Goal: Task Accomplishment & Management: Manage account settings

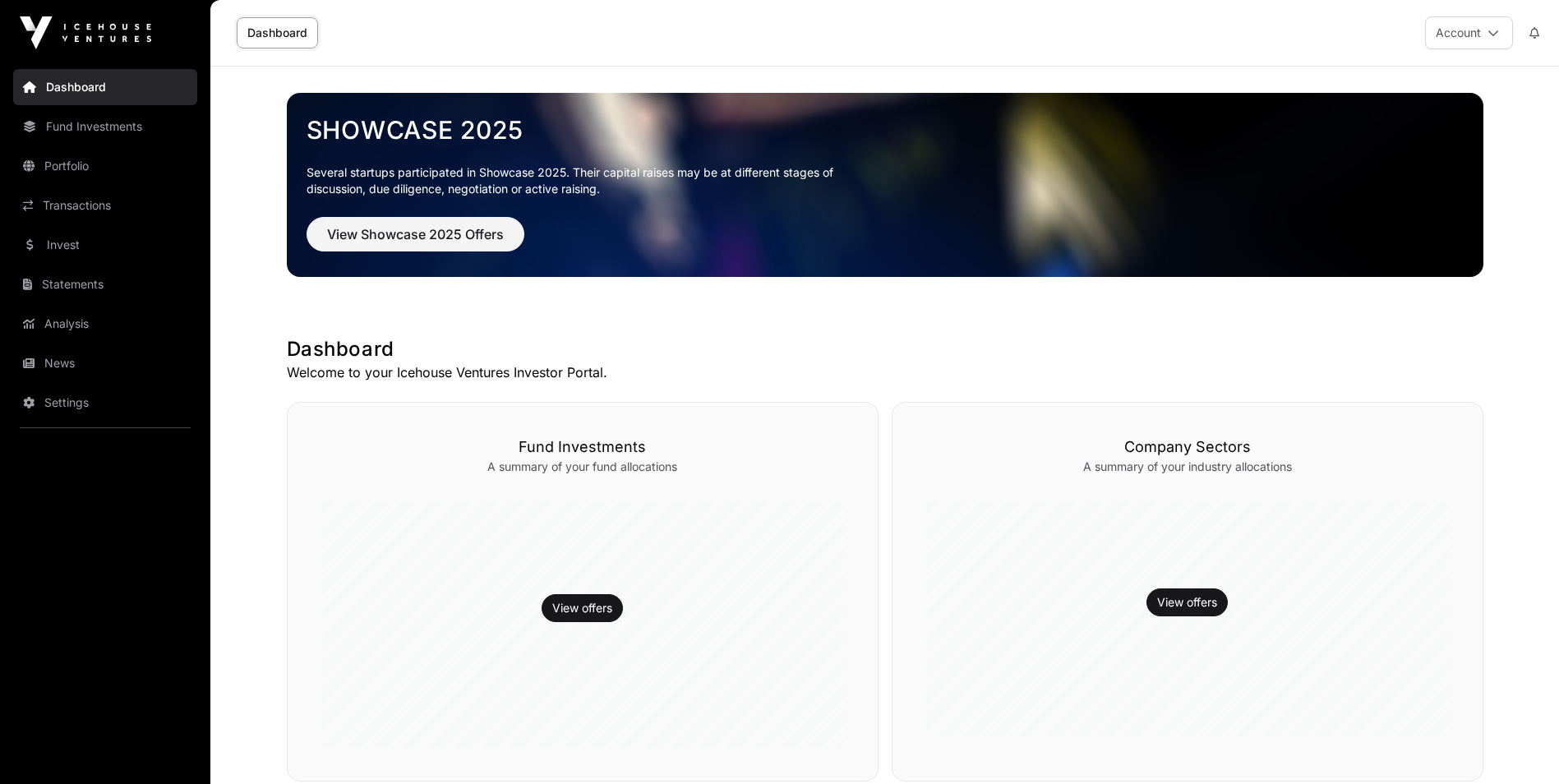
click at [1496, 35] on icon at bounding box center [1493, 33] width 12 height 12
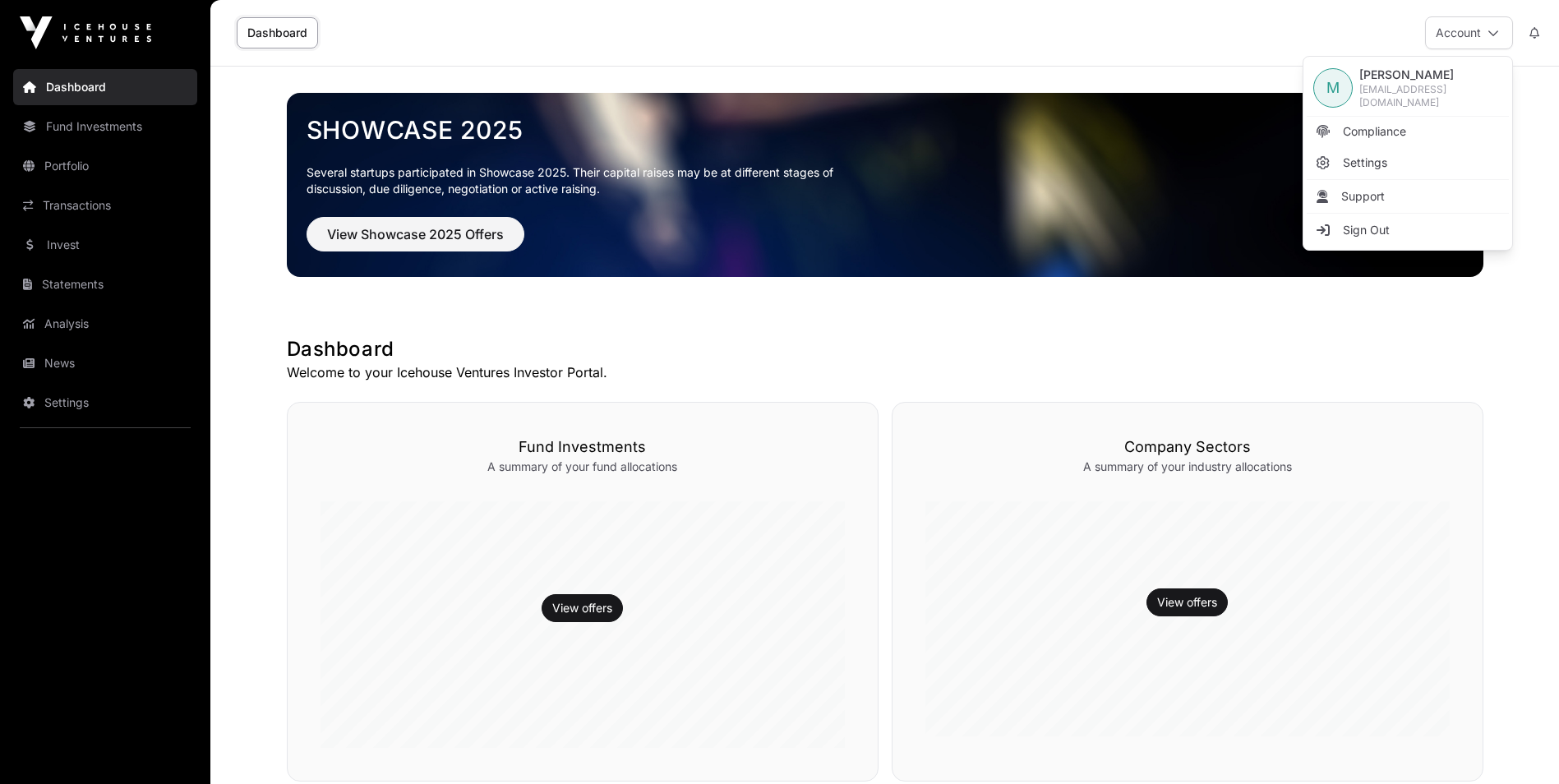
click at [1348, 155] on span "Settings" at bounding box center [1365, 163] width 44 height 17
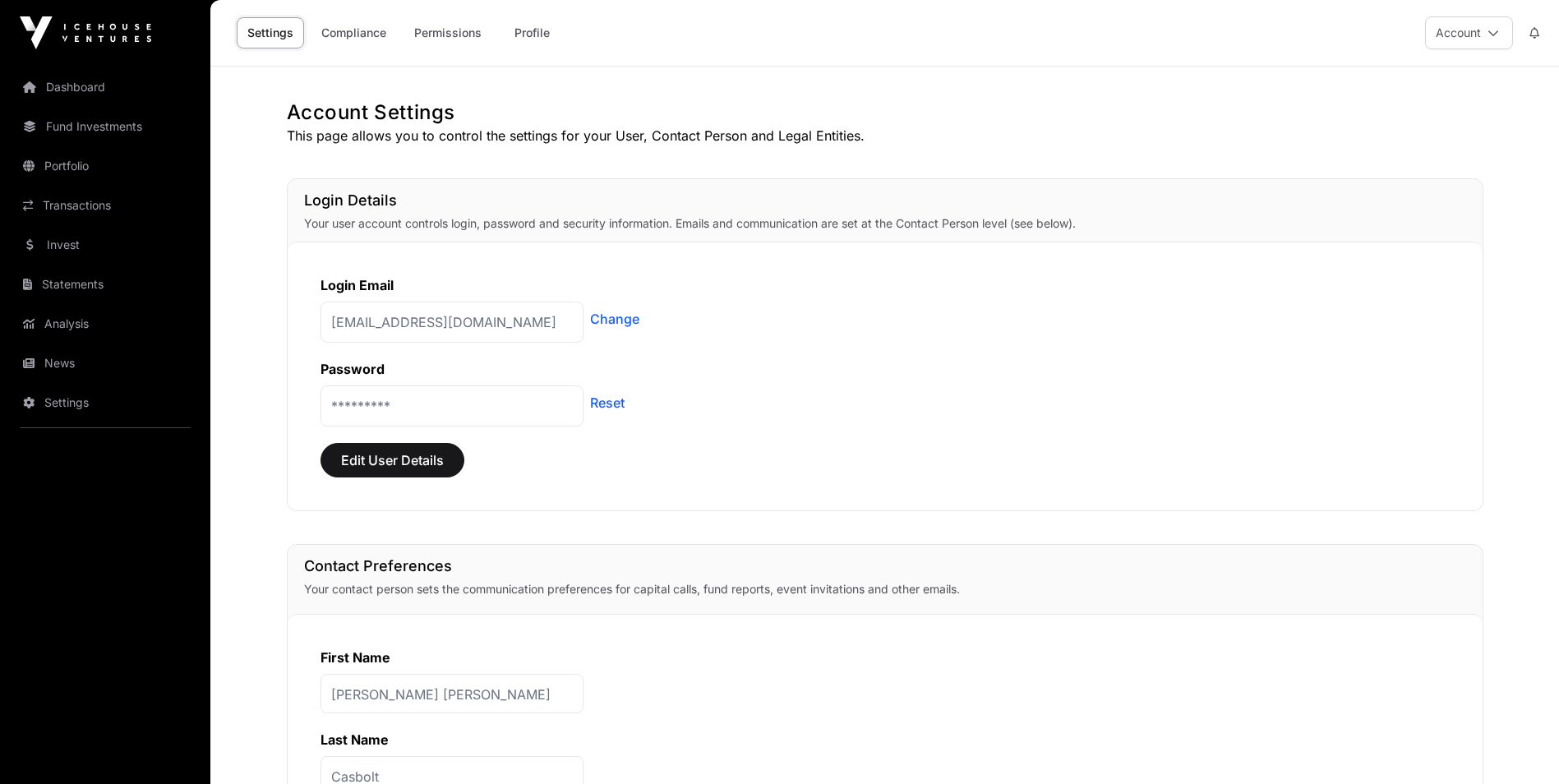
click at [620, 322] on link "Change" at bounding box center [614, 319] width 49 height 20
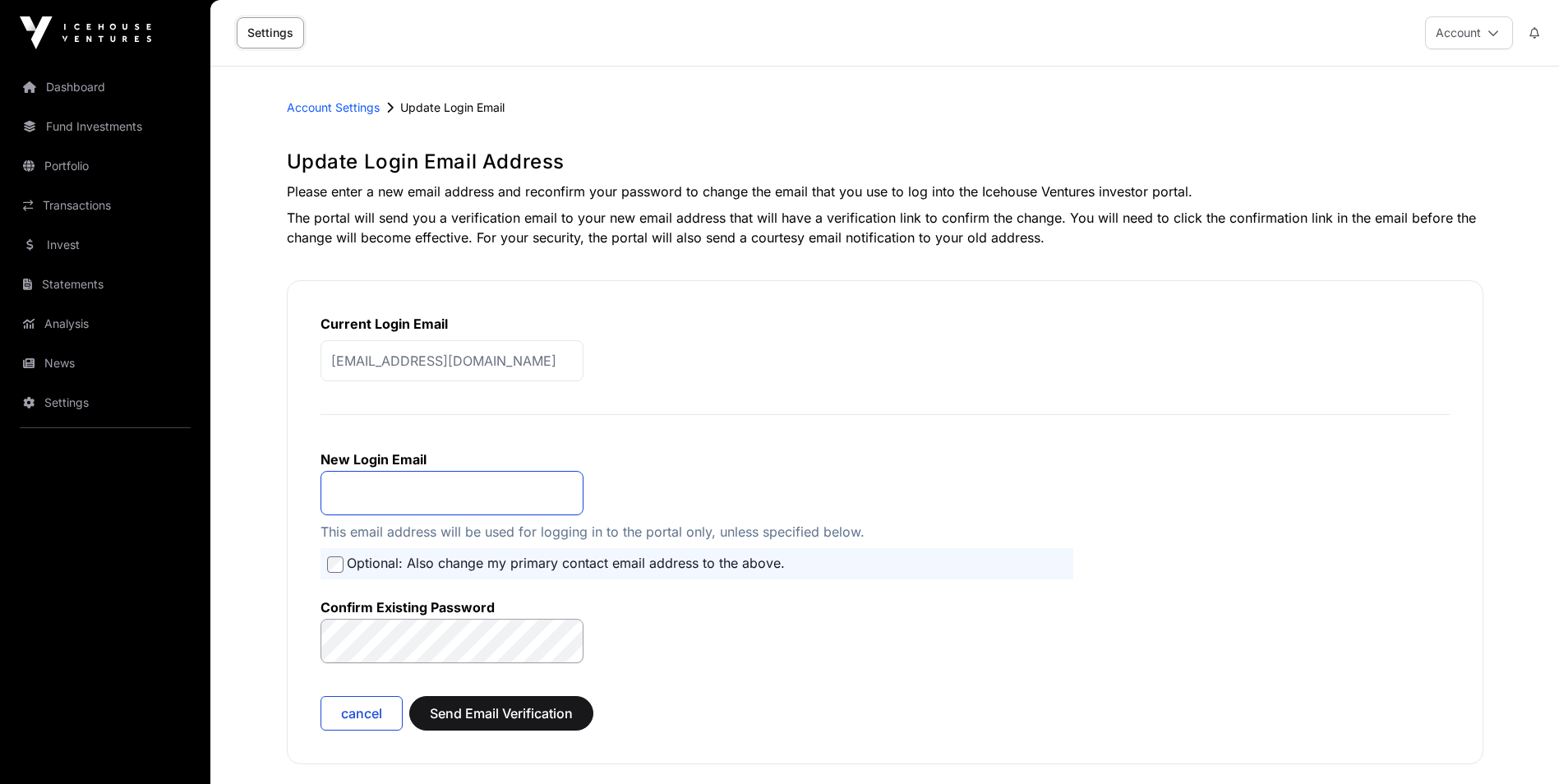
click at [351, 502] on input "email" at bounding box center [451, 493] width 263 height 44
type input "**********"
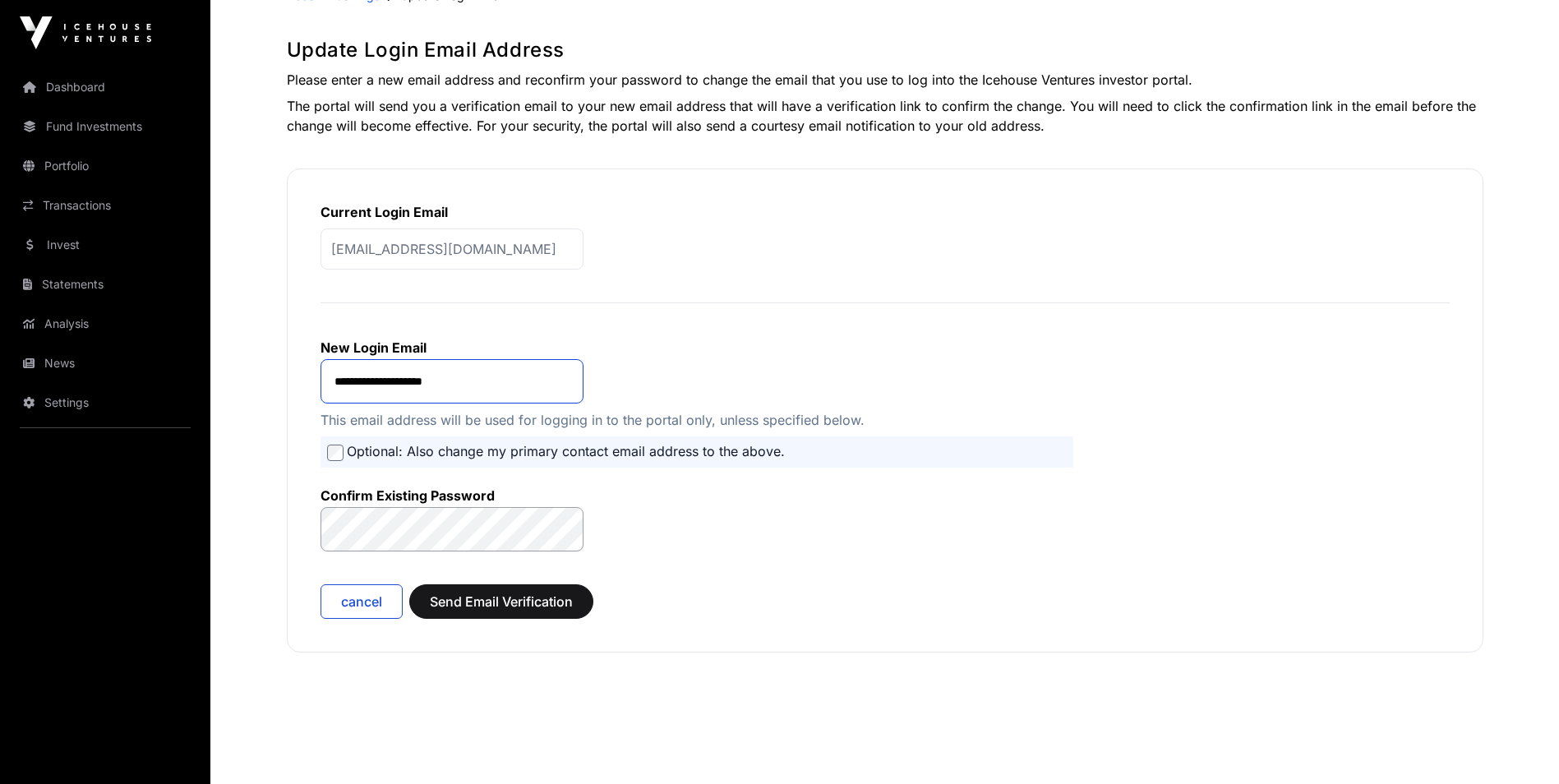
scroll to position [151, 0]
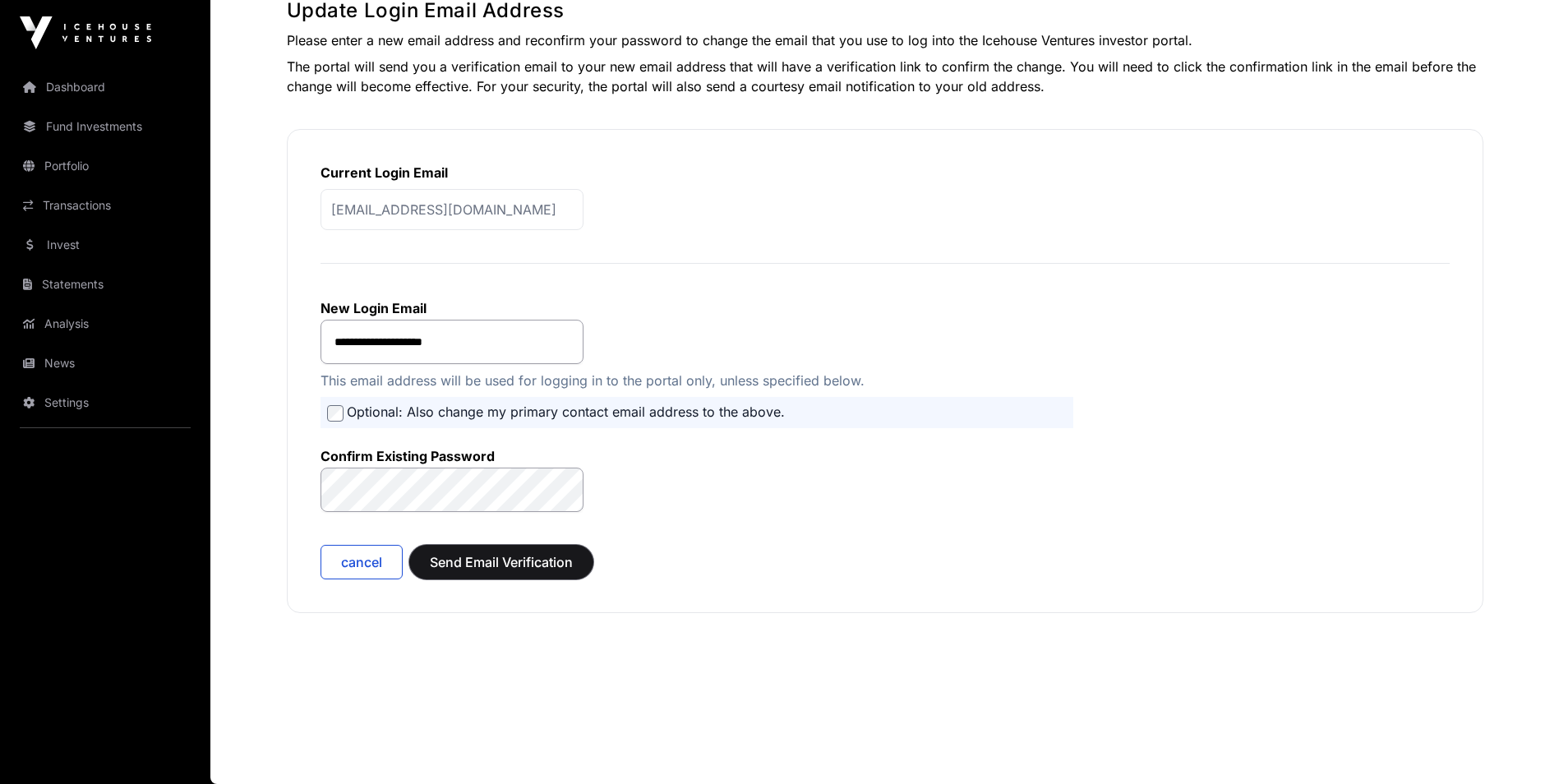
click at [464, 563] on span "Send Email Verification" at bounding box center [501, 562] width 143 height 20
